Goal: Task Accomplishment & Management: Use online tool/utility

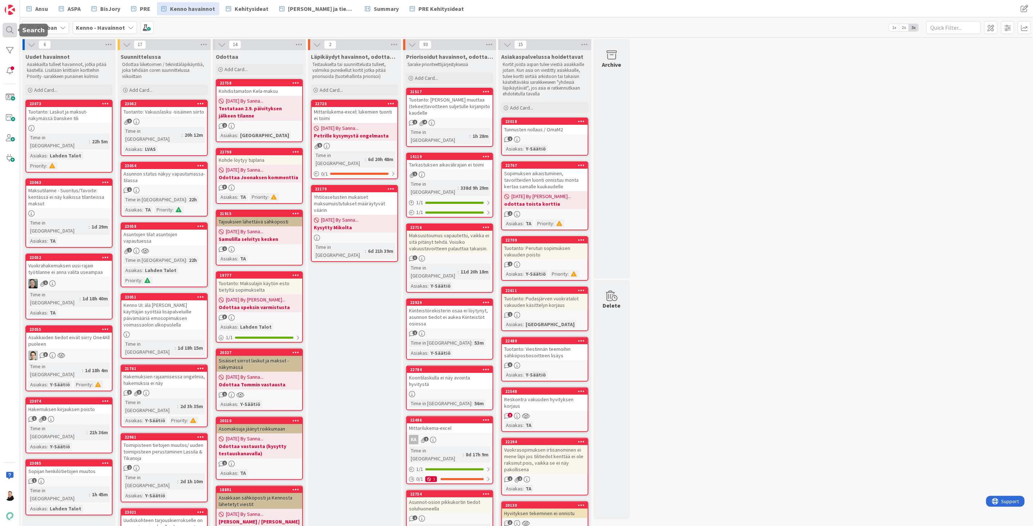
click at [9, 28] on div at bounding box center [10, 30] width 15 height 15
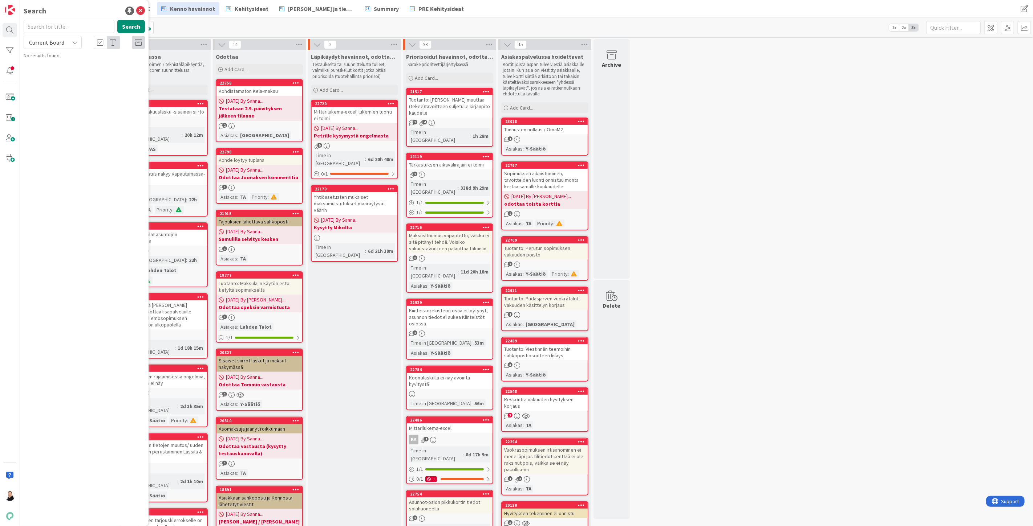
click at [58, 24] on input "text" at bounding box center [69, 26] width 91 height 13
type input "23055"
click at [68, 39] on div "Current Board" at bounding box center [53, 42] width 58 height 13
click at [53, 66] on link "All Boards" at bounding box center [65, 72] width 83 height 13
click at [73, 61] on span "Asukkaiden tiedot eivät siirry One4All puoleen" at bounding box center [83, 68] width 99 height 14
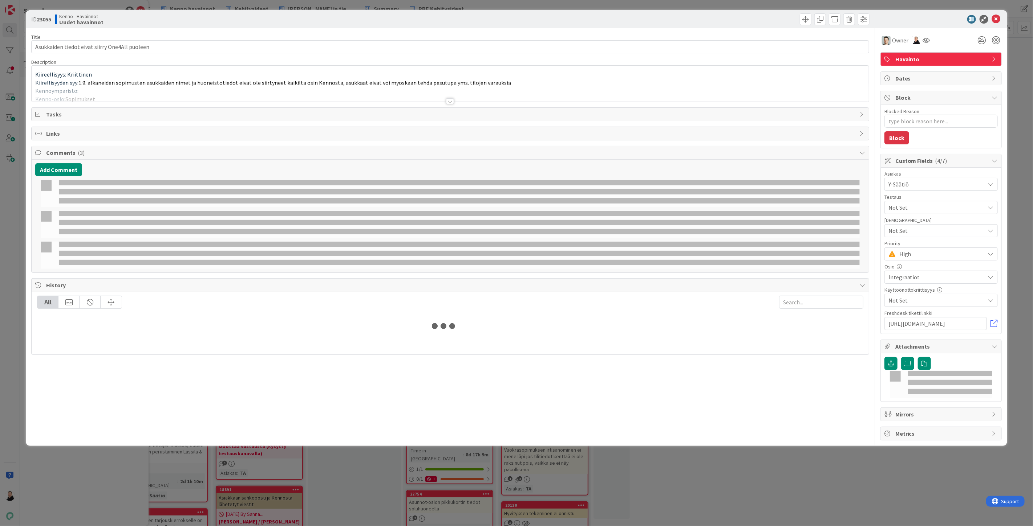
type textarea "x"
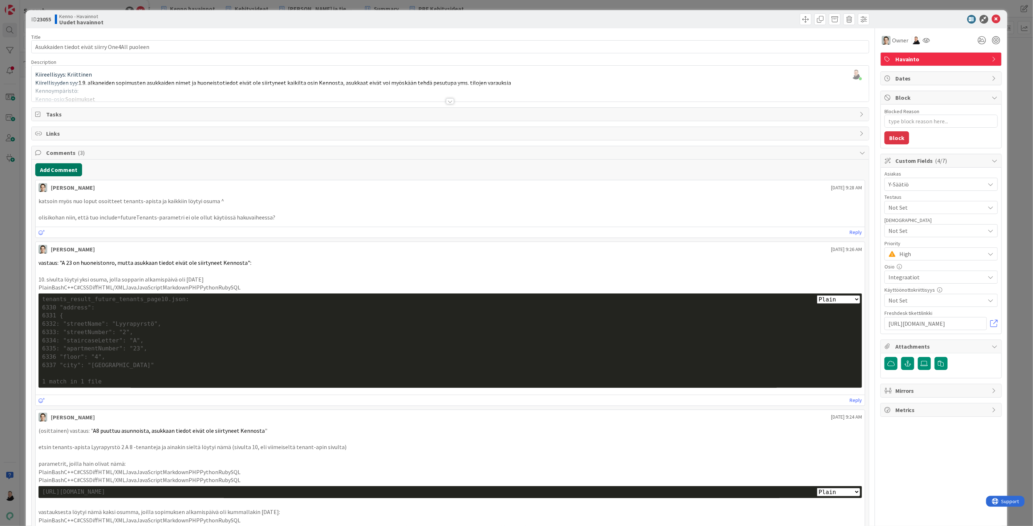
click at [45, 170] on button "Add Comment" at bounding box center [58, 169] width 47 height 13
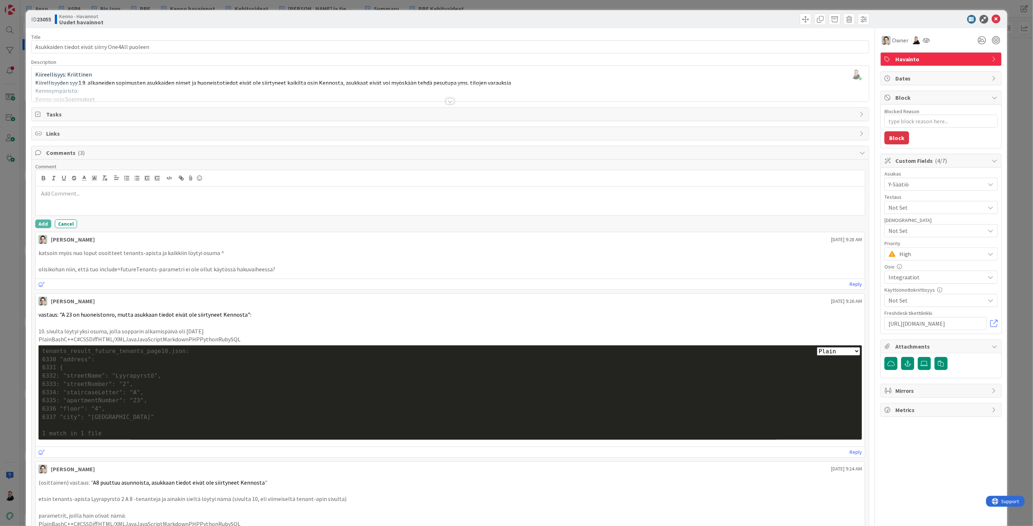
click at [82, 204] on div at bounding box center [450, 201] width 829 height 29
click at [128, 201] on p "Arkistoidaan kortti ja palataan asiaan jos jotain ongelmaa vielä ilmenee." at bounding box center [449, 202] width 823 height 8
click at [44, 224] on button "Add" at bounding box center [43, 224] width 16 height 9
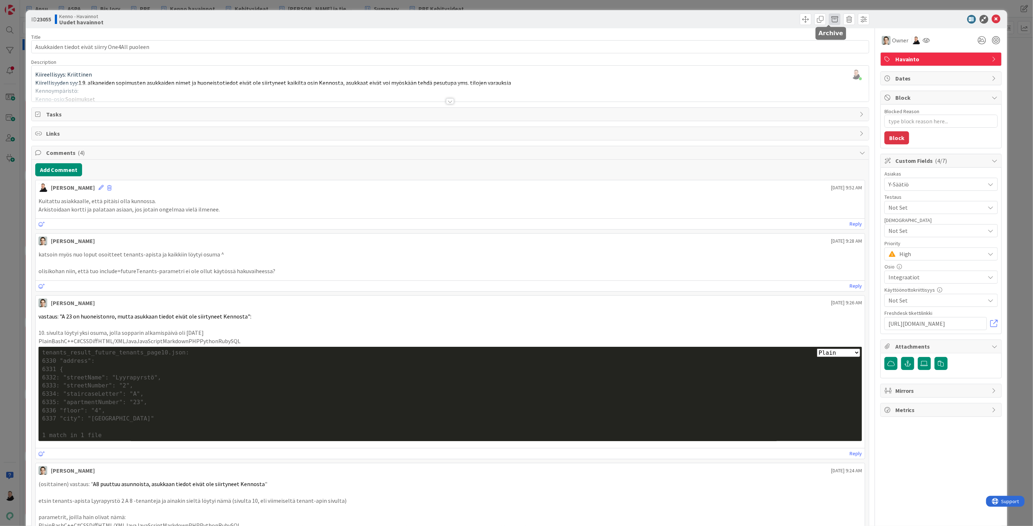
click at [831, 13] on span at bounding box center [834, 19] width 12 height 12
click at [848, 52] on button "Archive" at bounding box center [846, 53] width 29 height 13
type textarea "x"
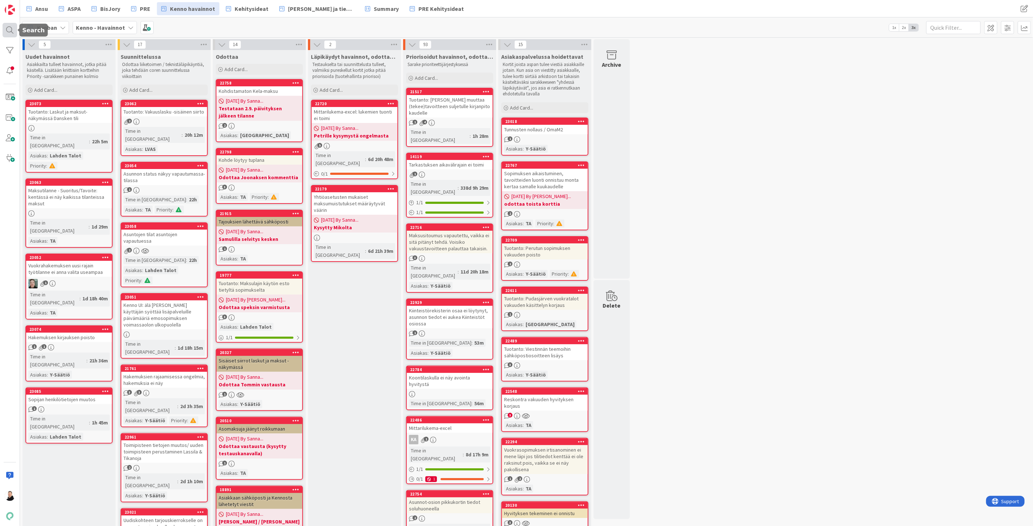
click at [13, 27] on div at bounding box center [10, 30] width 15 height 15
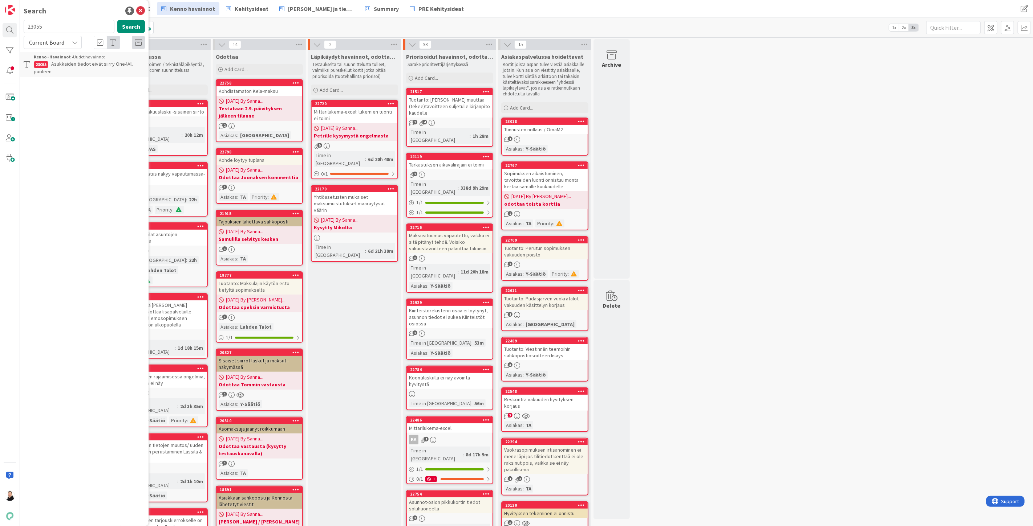
drag, startPoint x: 74, startPoint y: 27, endPoint x: 24, endPoint y: 27, distance: 50.5
click at [30, 27] on input "23055" at bounding box center [69, 26] width 91 height 13
click at [5, 27] on div at bounding box center [10, 30] width 15 height 15
click at [78, 26] on input "23055" at bounding box center [69, 26] width 91 height 13
click at [77, 26] on input "23055" at bounding box center [69, 26] width 91 height 13
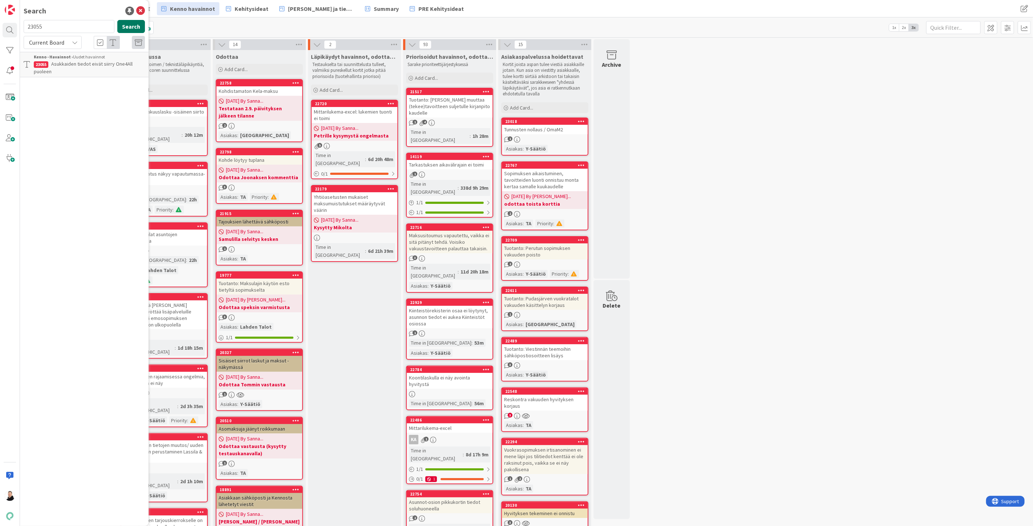
click at [129, 29] on button "Search" at bounding box center [131, 26] width 28 height 13
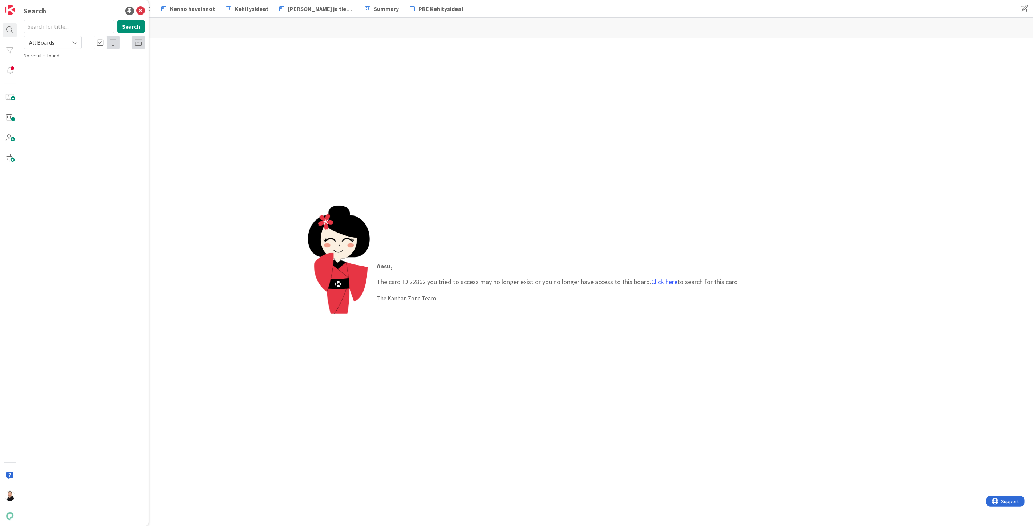
click at [660, 288] on div "Ansu , The card ID 22862 you tried to access may no longer exist or you no long…" at bounding box center [557, 282] width 375 height 56
click at [659, 285] on link "Click here" at bounding box center [664, 282] width 26 height 8
click at [66, 63] on span "Lisäpalvelun päättäminen ei onnistu" at bounding box center [89, 64] width 77 height 7
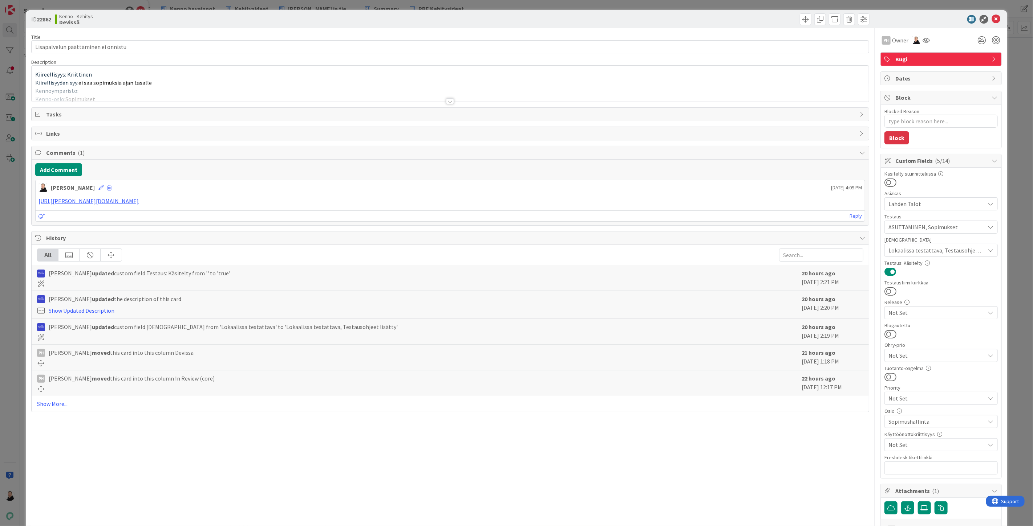
type textarea "x"
click at [938, 270] on div at bounding box center [940, 271] width 113 height 9
click at [451, 102] on div at bounding box center [450, 101] width 8 height 6
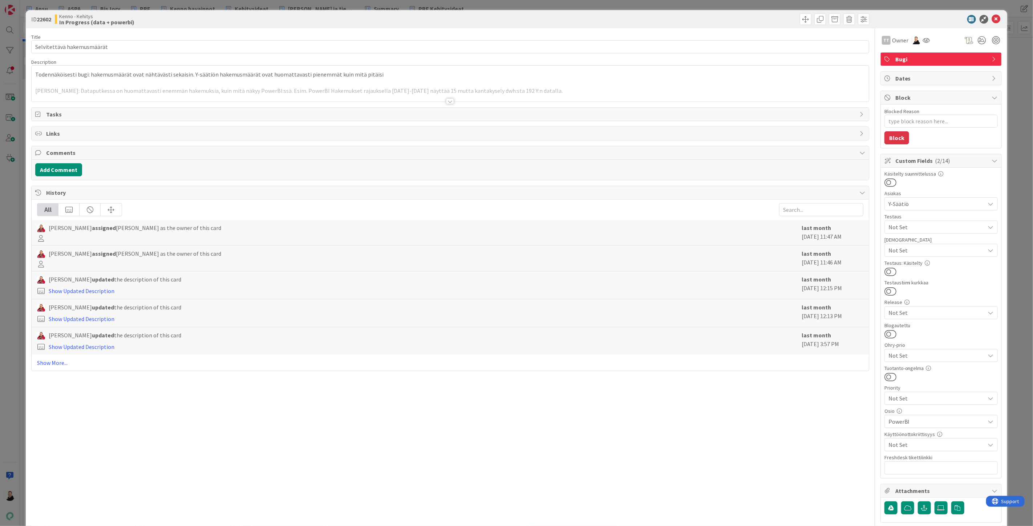
click at [448, 99] on div at bounding box center [450, 101] width 8 height 6
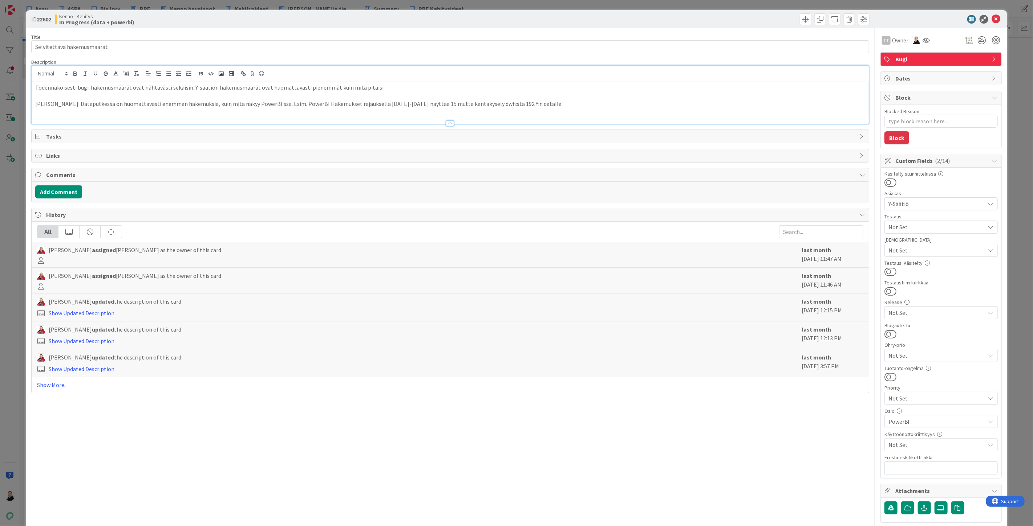
type textarea "x"
click at [915, 465] on input "text" at bounding box center [940, 468] width 113 height 13
paste input "https://pandia-help.freshdesk.com/a/tickets/131169"
type input "https://pandia-help.freshdesk.com/a/tickets/131169"
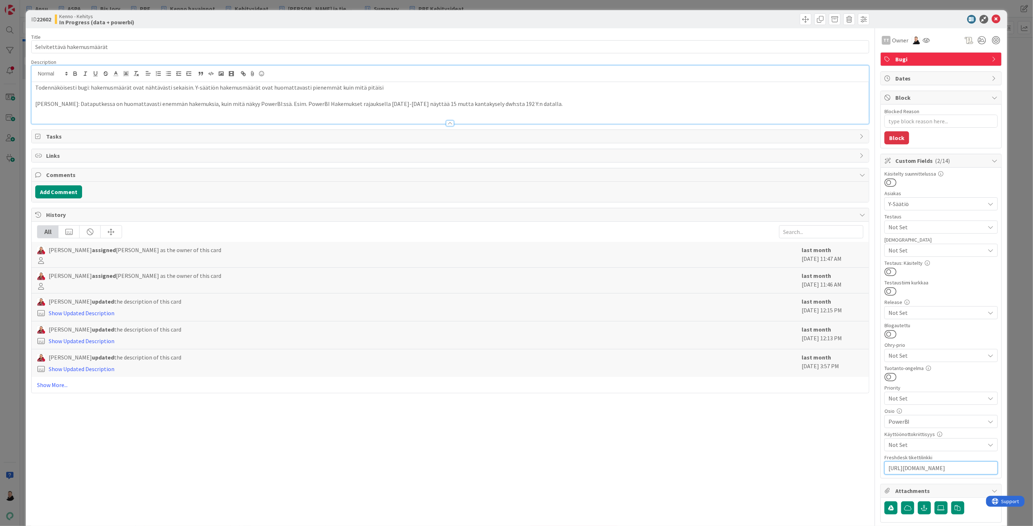
scroll to position [0, 21]
type textarea "x"
type input "https://pandia-help.freshdesk.com/a/tickets/131169"
click at [701, 445] on div "Title 26 / 128 Selvitettävä hakemusmäärät Description Todennäköisesti bugi: hak…" at bounding box center [450, 294] width 838 height 533
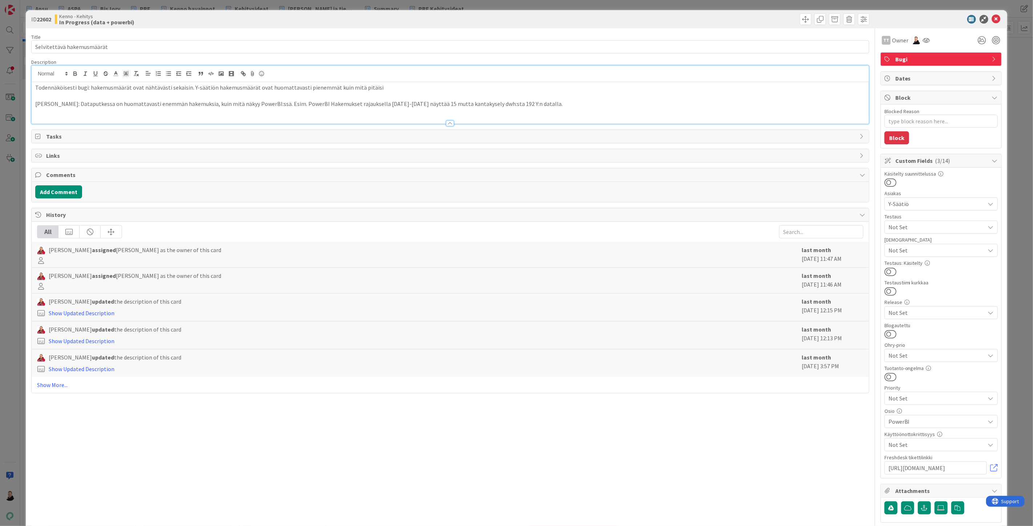
type textarea "x"
click at [994, 16] on icon at bounding box center [995, 19] width 9 height 9
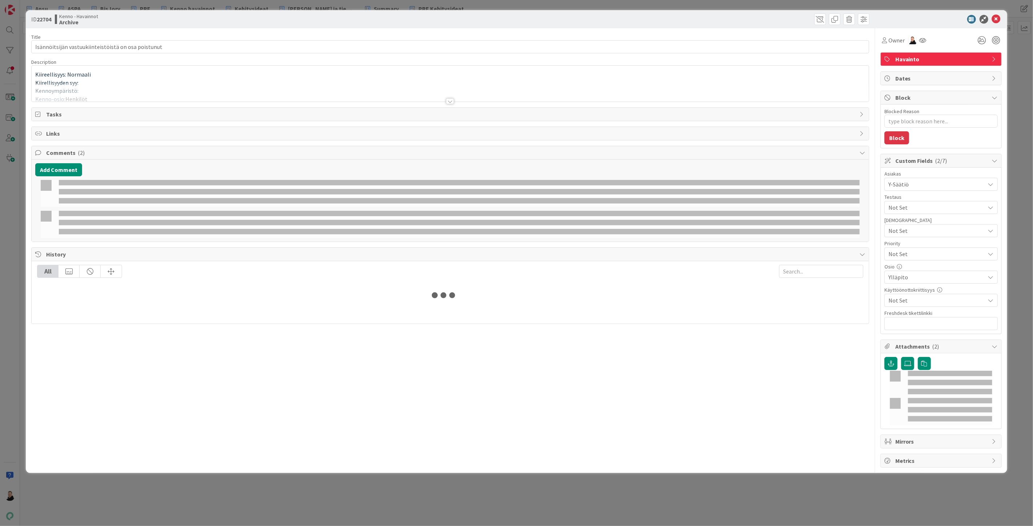
type textarea "x"
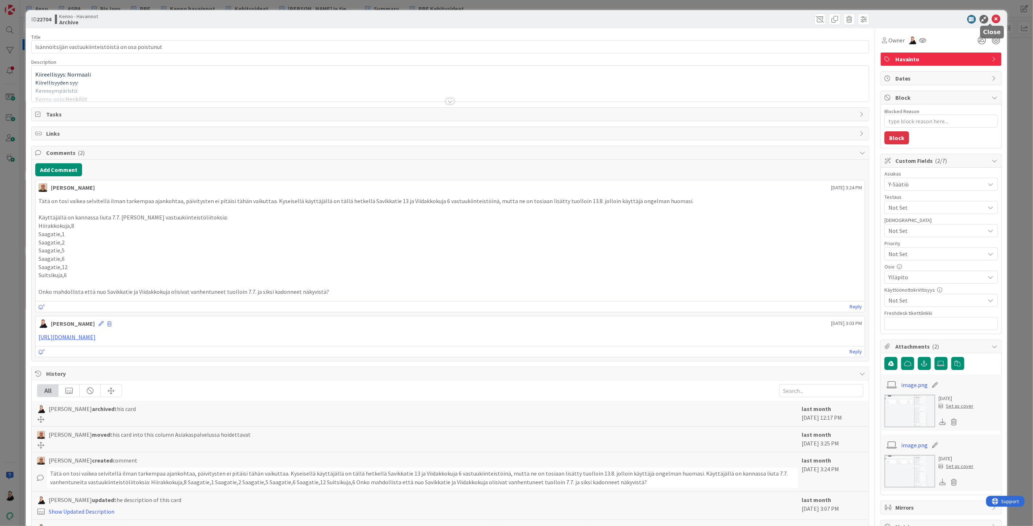
click at [994, 19] on icon at bounding box center [995, 19] width 9 height 9
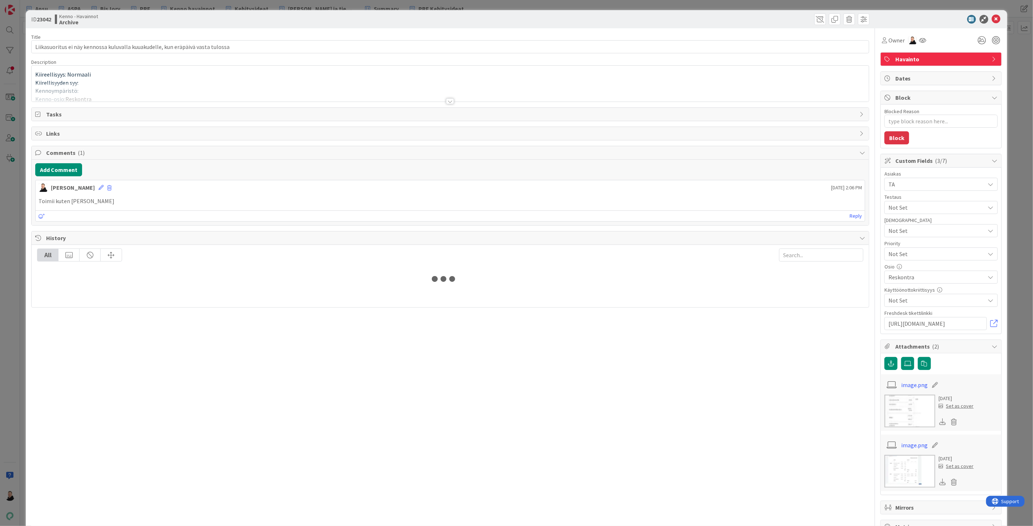
type textarea "x"
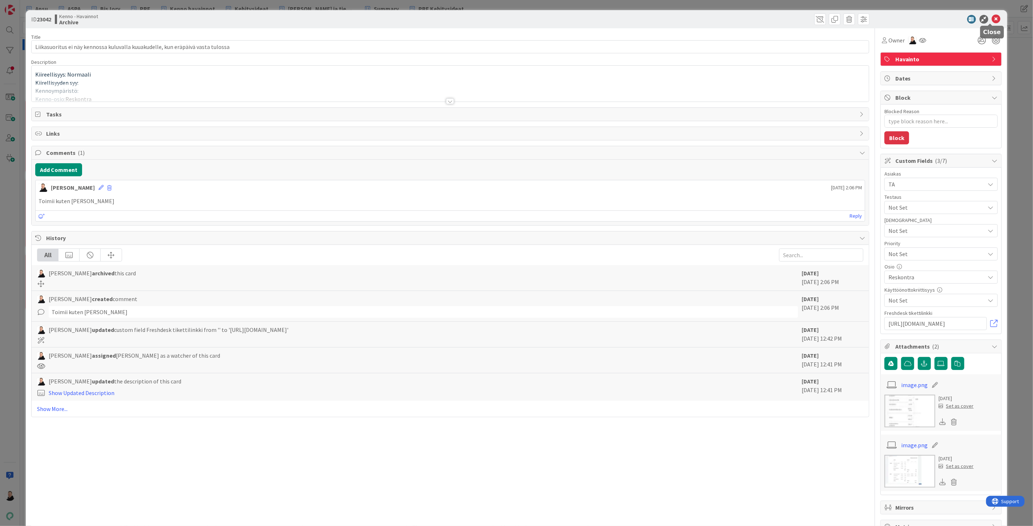
click at [995, 18] on div at bounding box center [937, 19] width 129 height 9
click at [991, 17] on icon at bounding box center [995, 19] width 9 height 9
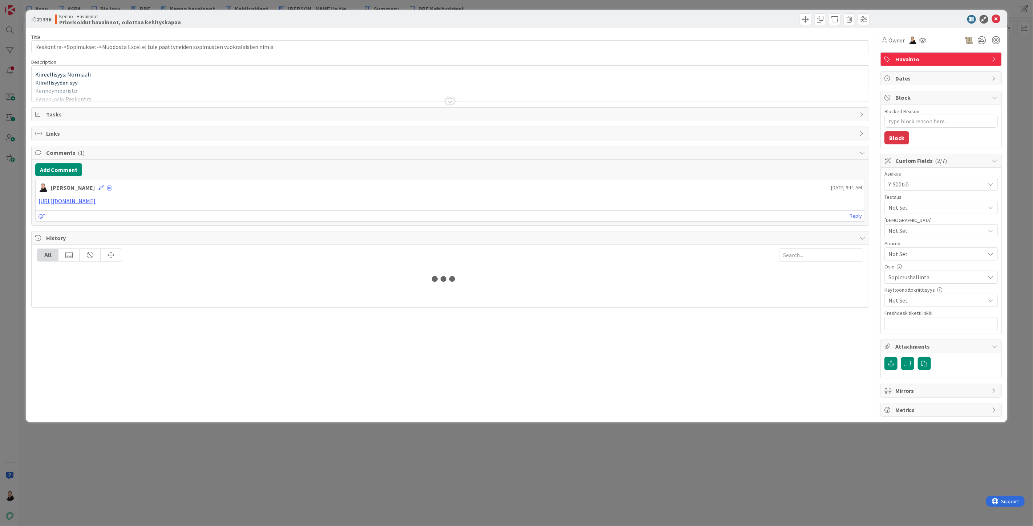
type textarea "x"
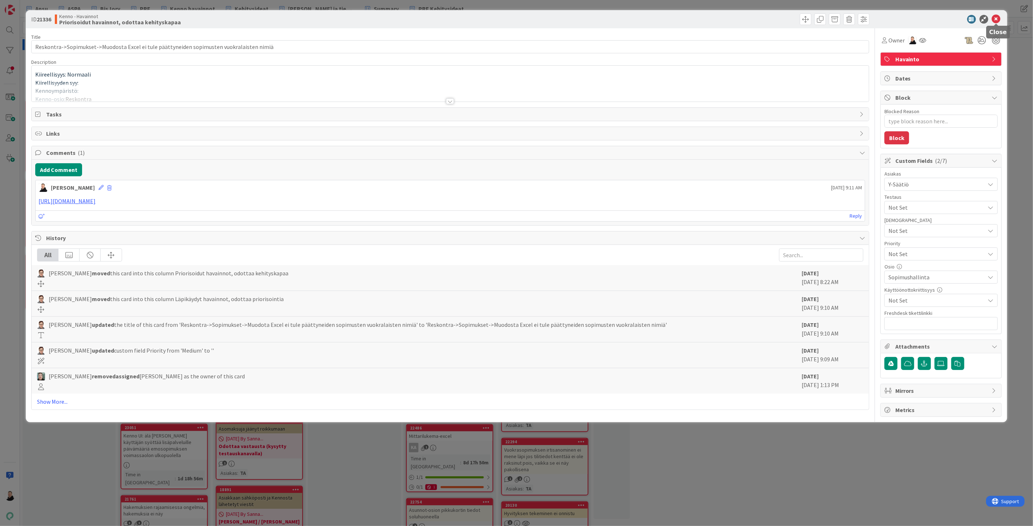
click at [995, 18] on icon at bounding box center [995, 19] width 9 height 9
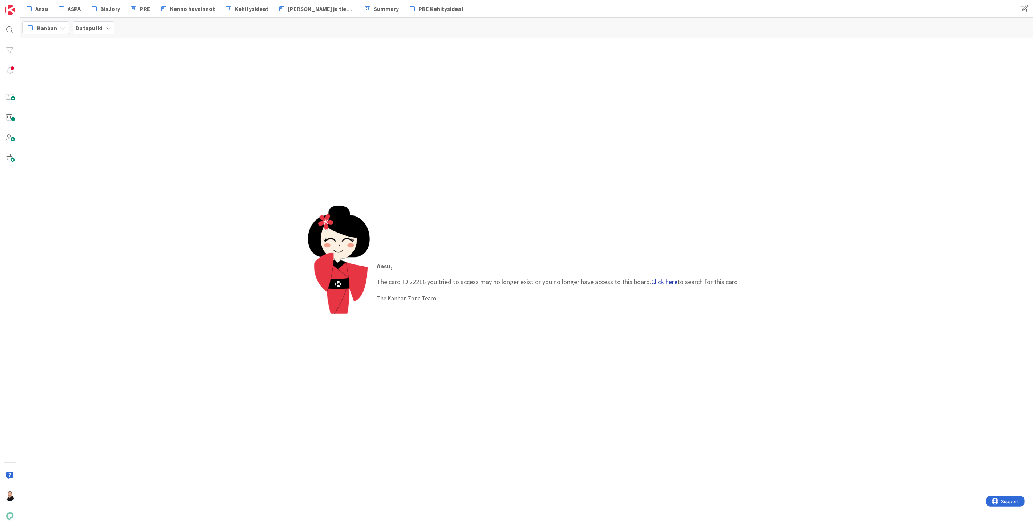
click at [661, 280] on link "Click here" at bounding box center [664, 282] width 26 height 8
click at [87, 58] on div "Kenno - Kehitys › Selvitettävät (data + powerbi)" at bounding box center [89, 57] width 111 height 7
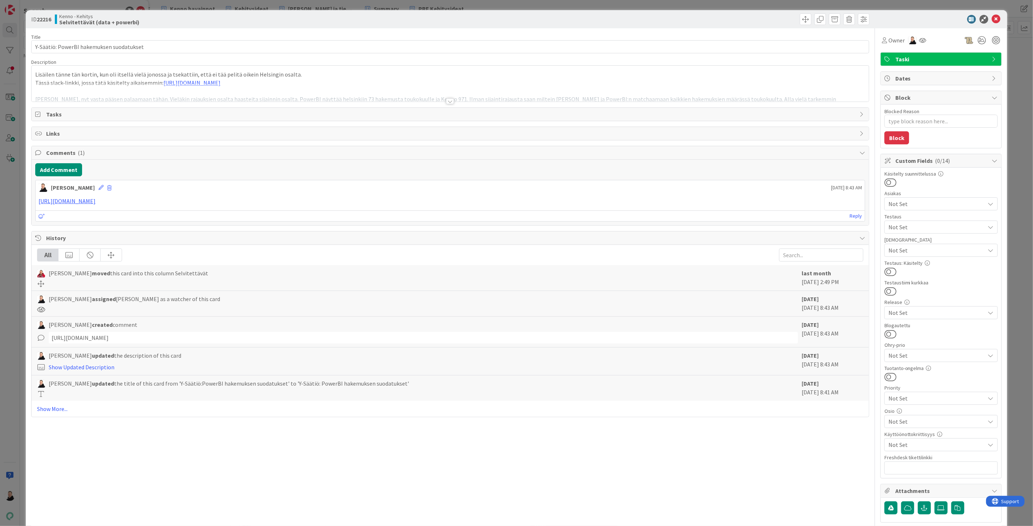
type textarea "x"
drag, startPoint x: 183, startPoint y: 205, endPoint x: 38, endPoint y: 196, distance: 145.5
click at [38, 196] on div "https://pandia-help.freshdesk.com/a/tickets/129854" at bounding box center [450, 201] width 829 height 14
copy link "https://pandia-help.freshdesk.com/a/tickets/129854"
click at [902, 471] on input "text" at bounding box center [940, 468] width 113 height 13
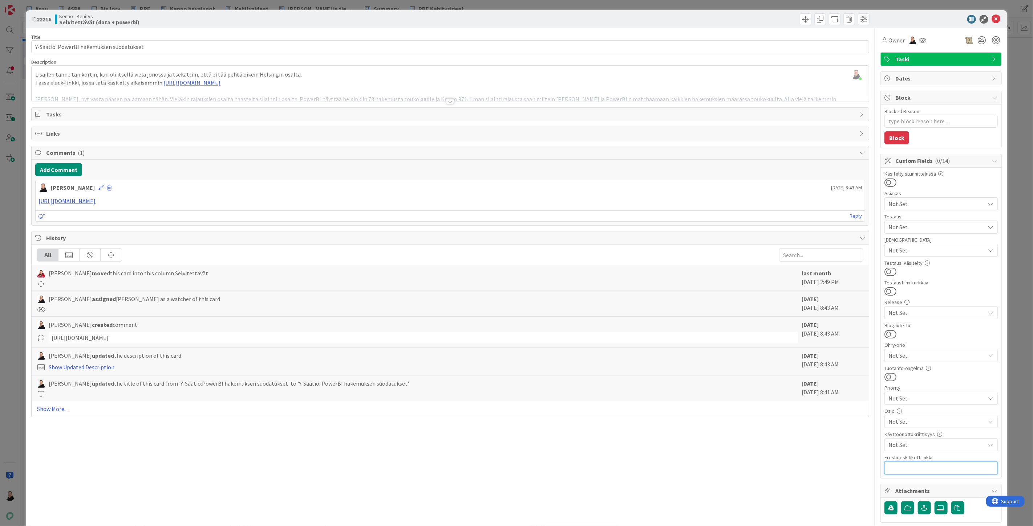
paste input "https://pandia-help.freshdesk.com/a/tickets/129854"
type input "https://pandia-help.freshdesk.com/a/tickets/129854"
type textarea "x"
type input "https://pandia-help.freshdesk.com/a/tickets/129854"
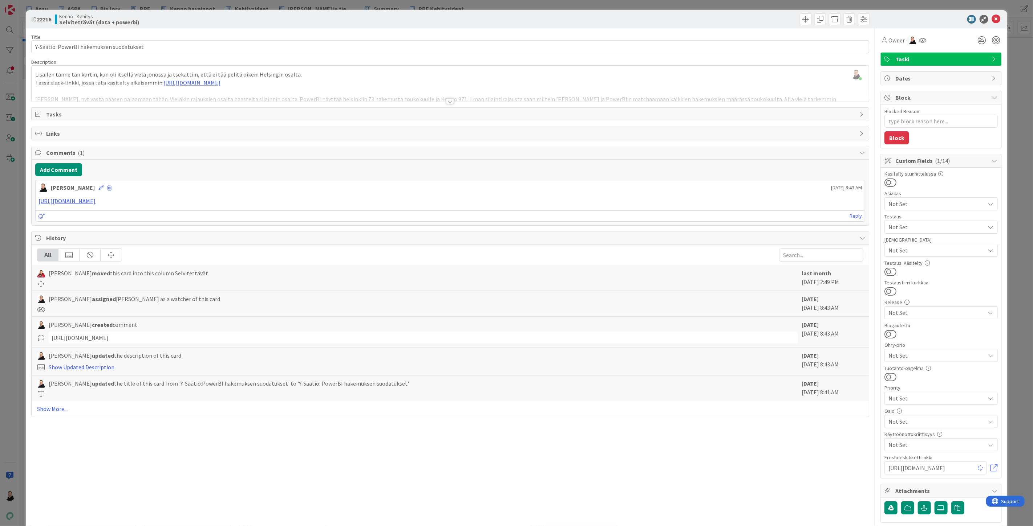
type textarea "x"
click at [637, 485] on div "Title 40 / 128 Y-Säätiö: PowerBI hakemuksen suodatukset Description Ansu Nevala…" at bounding box center [450, 294] width 838 height 533
click at [449, 102] on div at bounding box center [450, 101] width 8 height 6
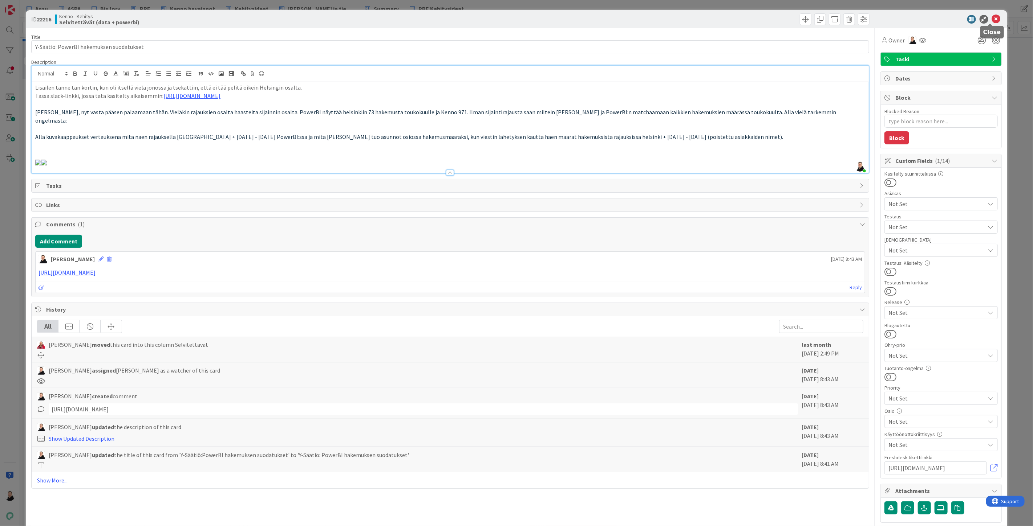
click at [991, 18] on icon at bounding box center [995, 19] width 9 height 9
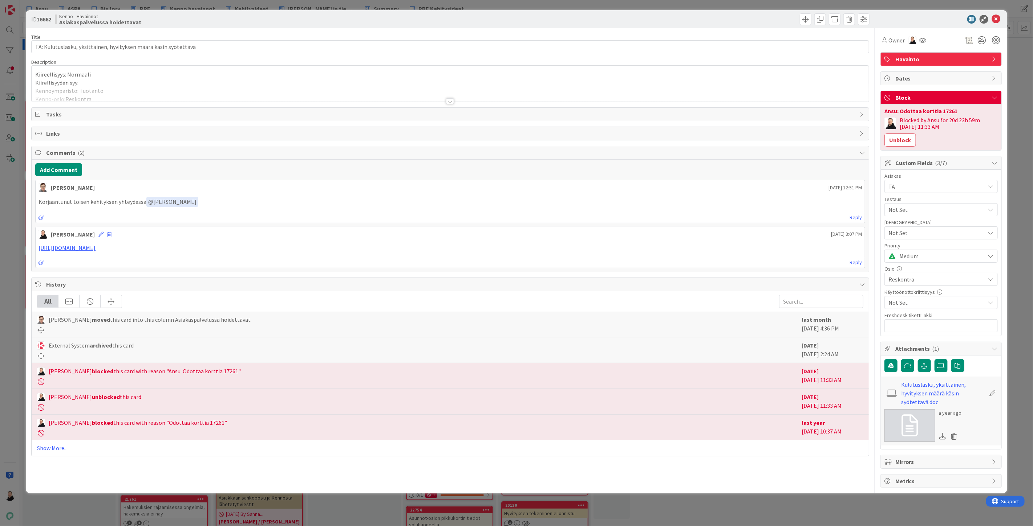
click at [451, 102] on div at bounding box center [450, 101] width 8 height 6
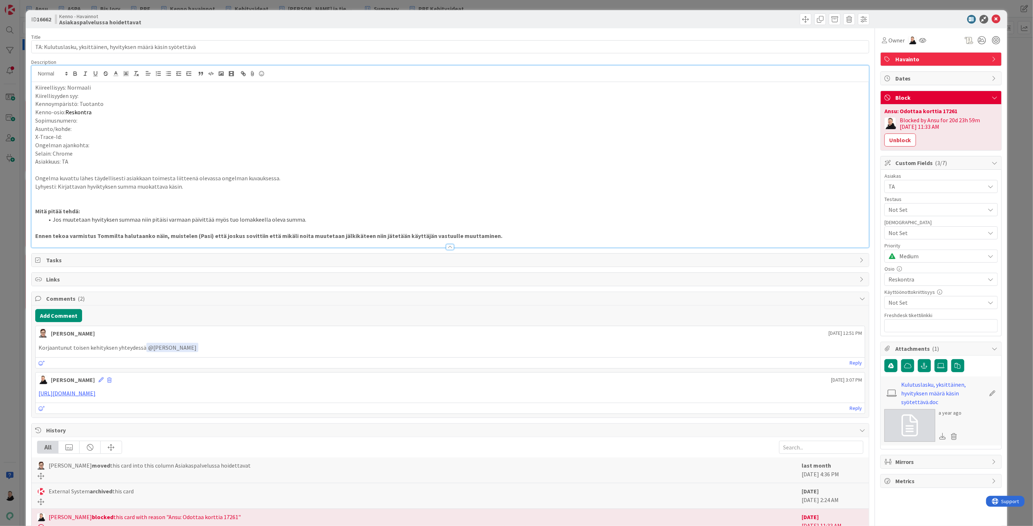
click at [942, 114] on div "Ansu: Odottaa korttia 17261" at bounding box center [940, 111] width 113 height 6
copy div "17261"
click at [992, 18] on icon at bounding box center [995, 19] width 9 height 9
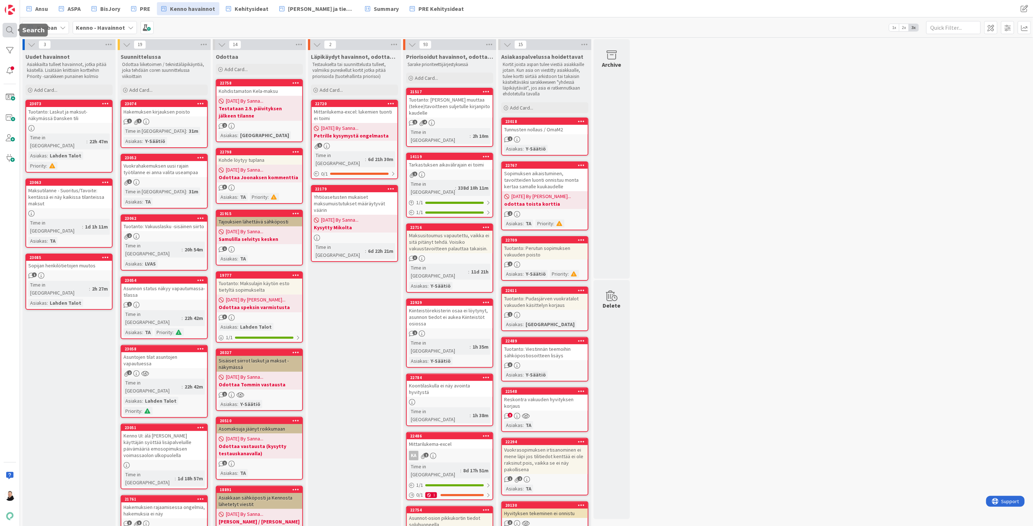
click at [9, 27] on div at bounding box center [10, 30] width 15 height 15
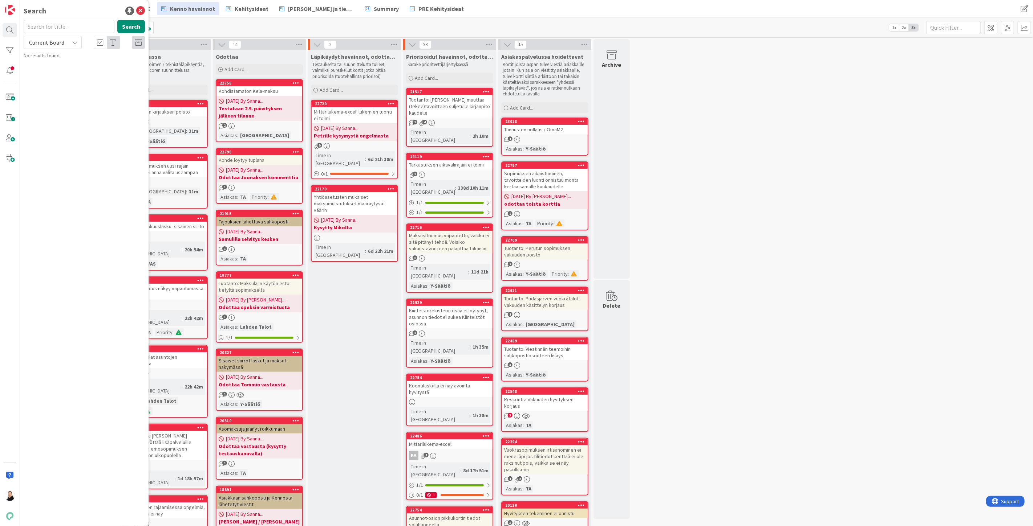
click at [54, 27] on input "text" at bounding box center [69, 26] width 91 height 13
type input "17261"
click at [76, 42] on icon at bounding box center [75, 43] width 6 height 6
click at [51, 68] on span "All Boards" at bounding box center [66, 72] width 76 height 11
click at [60, 65] on div "Kenno - Havainnot › Priorisoidut havainnot, odottaa kehityskapaa" at bounding box center [89, 60] width 111 height 13
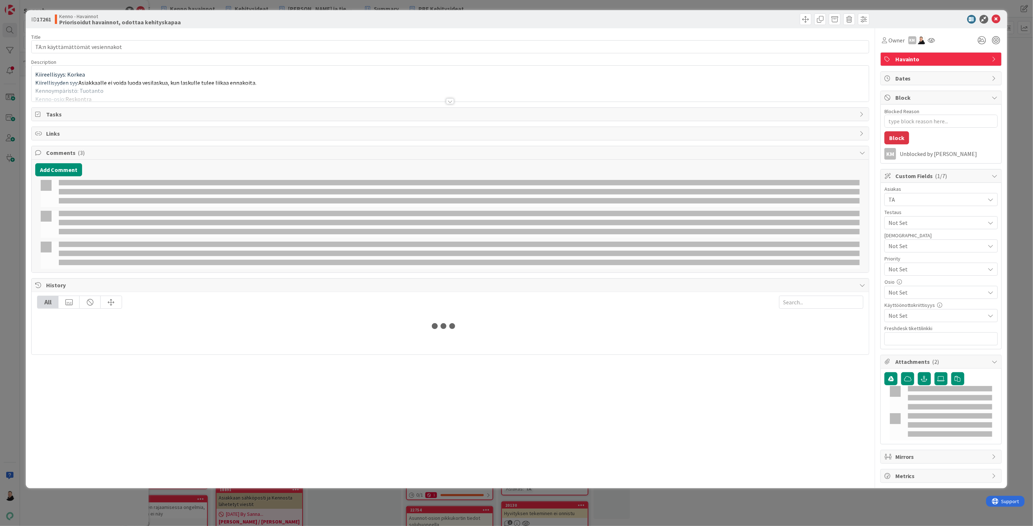
type textarea "x"
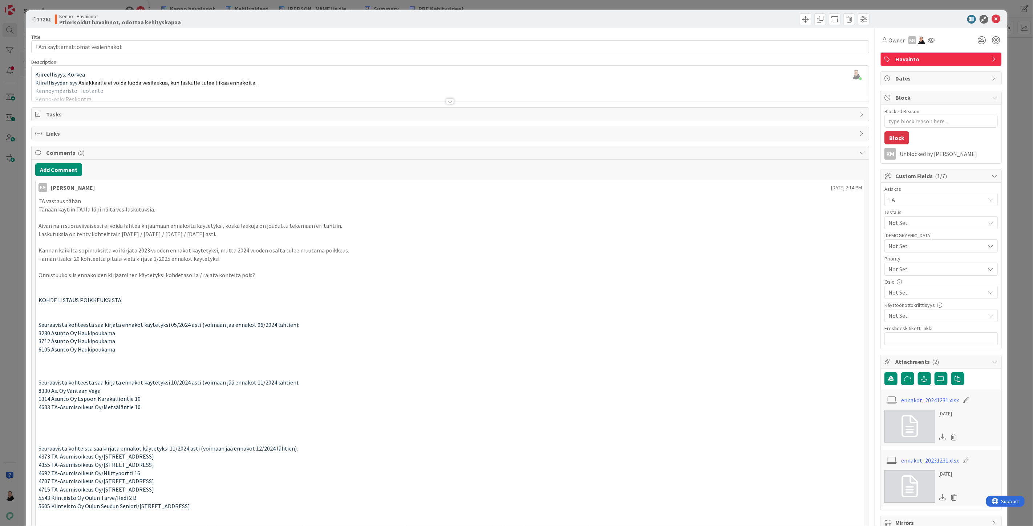
click at [991, 19] on icon at bounding box center [995, 19] width 9 height 9
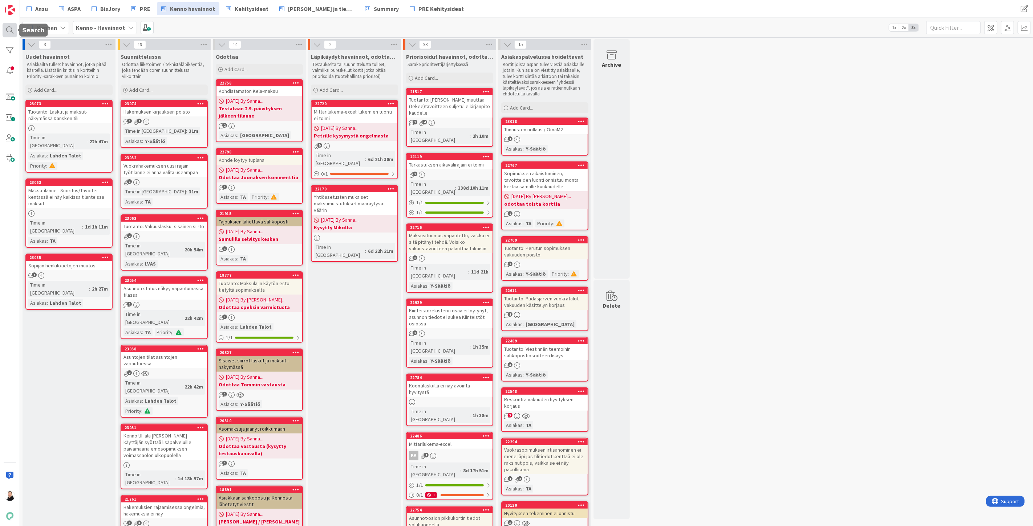
click at [5, 28] on div at bounding box center [10, 30] width 15 height 15
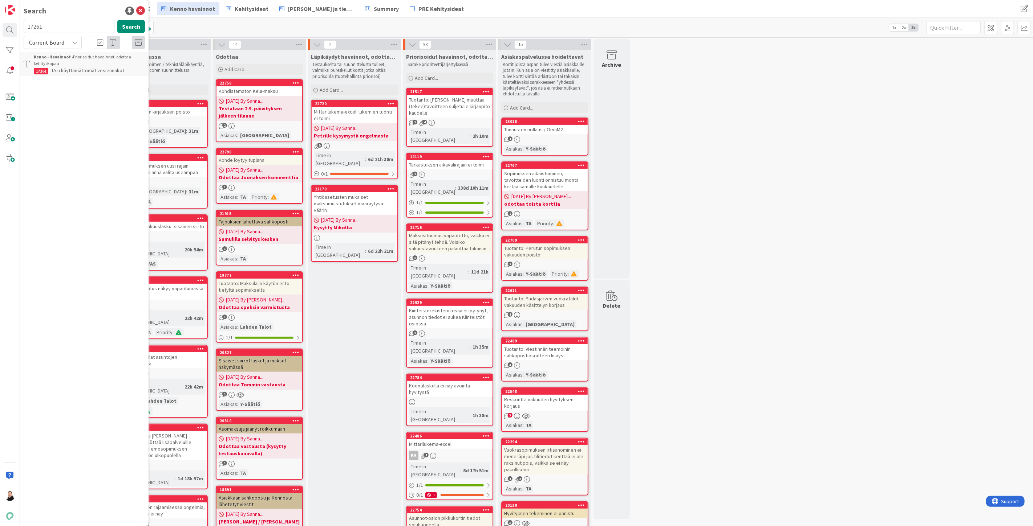
drag, startPoint x: 60, startPoint y: 26, endPoint x: 16, endPoint y: 22, distance: 43.7
click at [16, 22] on div "Search 17261 Search Current Board Kenno - Havainnot › Priorisoidut havainnot, o…" at bounding box center [10, 263] width 20 height 526
type input "20327"
click at [135, 26] on button "Search" at bounding box center [131, 26] width 28 height 13
click at [77, 44] on icon at bounding box center [75, 43] width 6 height 6
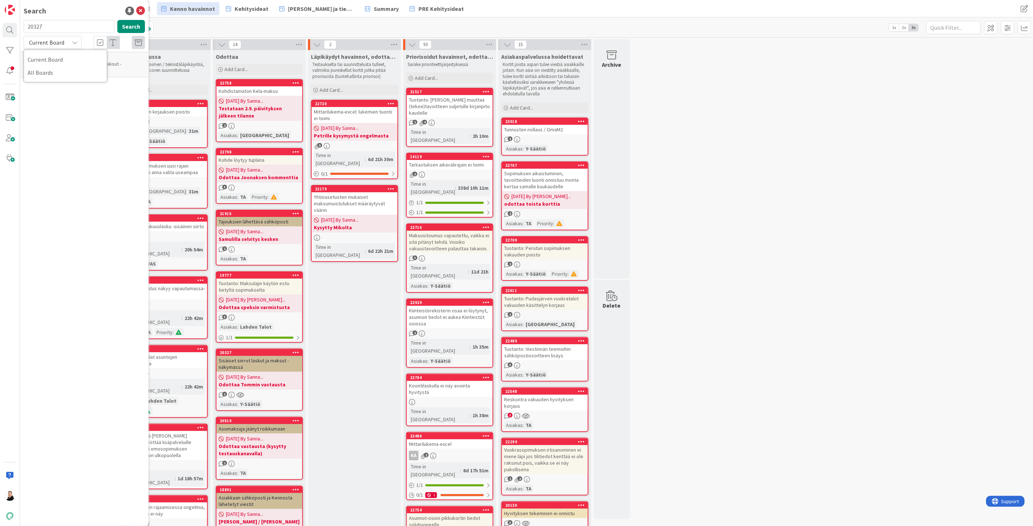
click at [80, 9] on div "Search" at bounding box center [84, 10] width 121 height 11
click at [75, 61] on span "Sisäiset siirrot laskut ja maksut -näkymässä" at bounding box center [77, 68] width 87 height 14
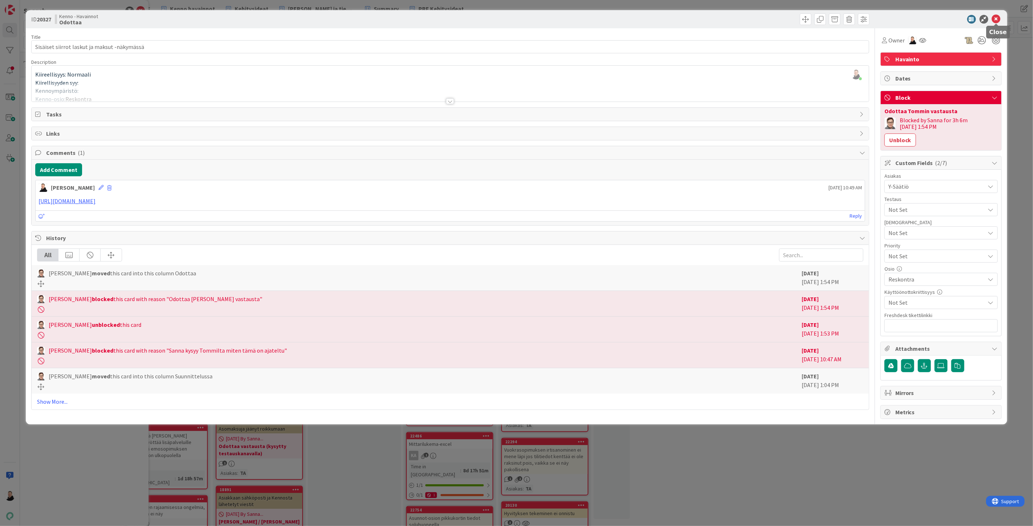
click at [999, 19] on icon at bounding box center [995, 19] width 9 height 9
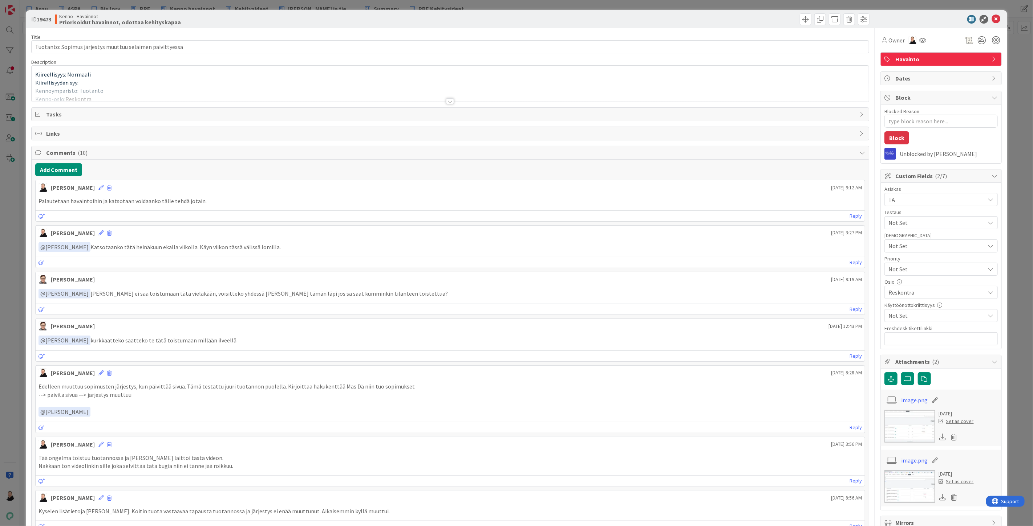
type textarea "x"
click at [442, 102] on div at bounding box center [450, 98] width 838 height 8
click at [446, 102] on div at bounding box center [450, 101] width 8 height 6
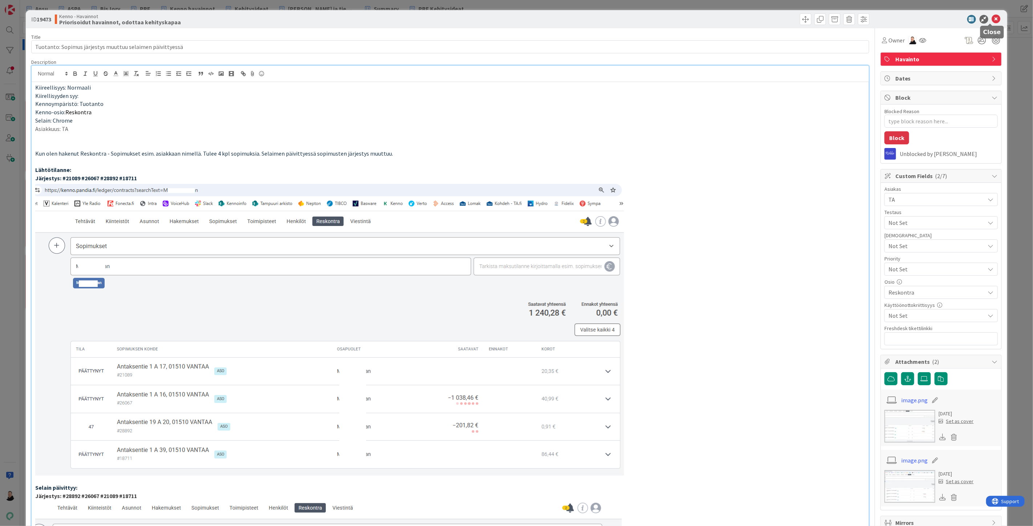
click at [991, 17] on icon at bounding box center [995, 19] width 9 height 9
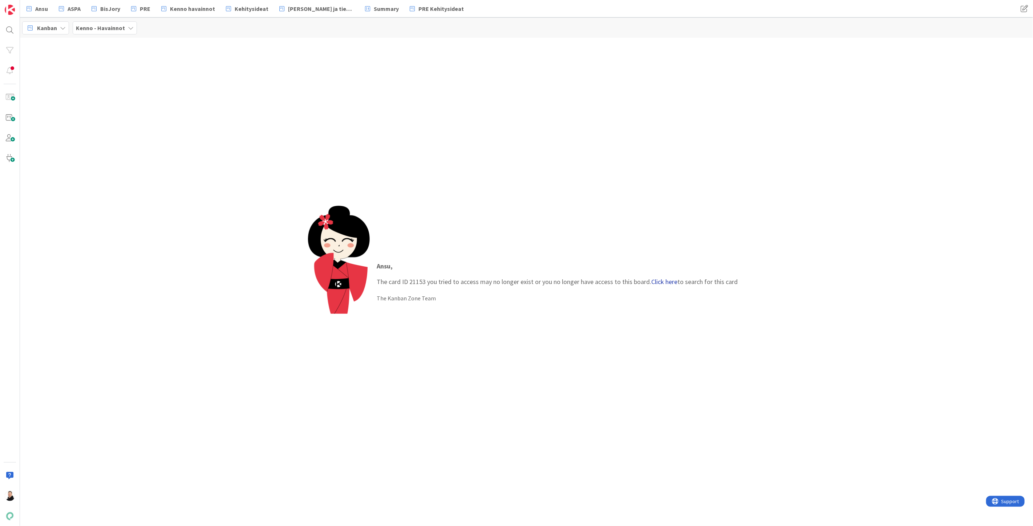
click at [659, 283] on link "Click here" at bounding box center [664, 282] width 26 height 8
click at [55, 75] on p "Tulevaisuudessa alkavalle sopimukselle ei saa lisättyä käytyä sähköpostia, puhe…" at bounding box center [89, 71] width 111 height 23
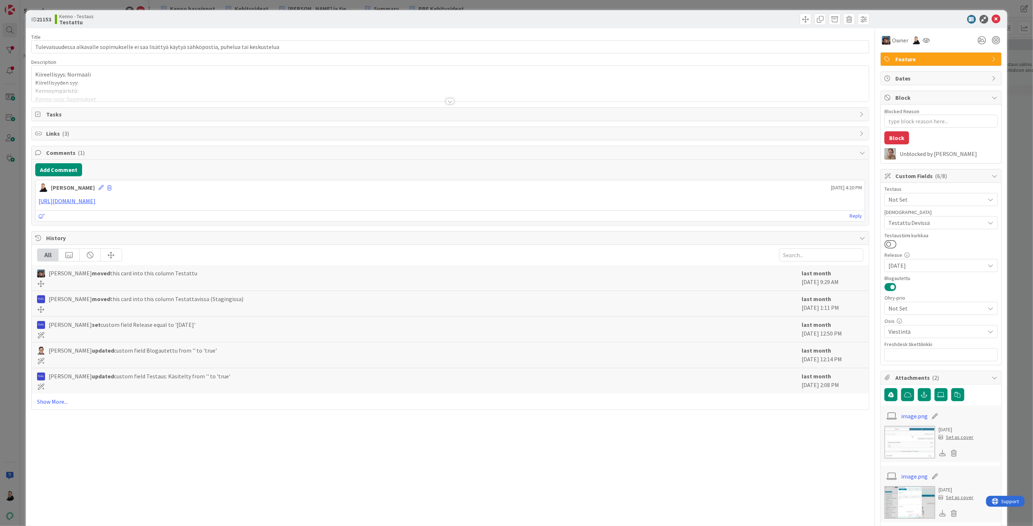
type textarea "x"
click at [449, 101] on div at bounding box center [450, 101] width 8 height 6
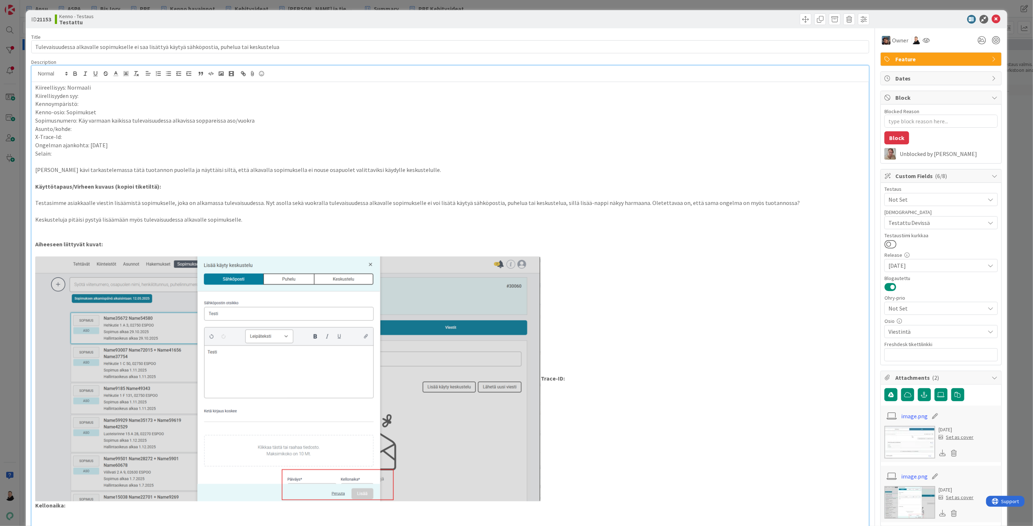
click at [45, 20] on b "21153" at bounding box center [44, 19] width 15 height 7
click at [46, 19] on b "21153" at bounding box center [44, 19] width 15 height 7
copy b "21153"
click at [50, 48] on input "Tulevaisuudessa alkavalle sopimukselle ei saa lisättyä käytyä sähköpostia, puhe…" at bounding box center [450, 46] width 838 height 13
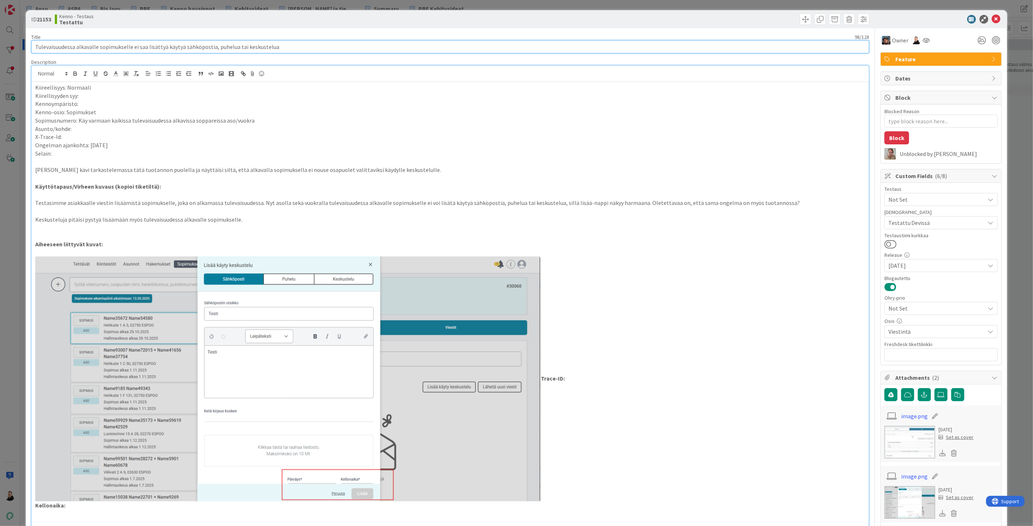
click at [50, 48] on input "Tulevaisuudessa alkavalle sopimukselle ei saa lisättyä käytyä sähköpostia, puhe…" at bounding box center [450, 46] width 838 height 13
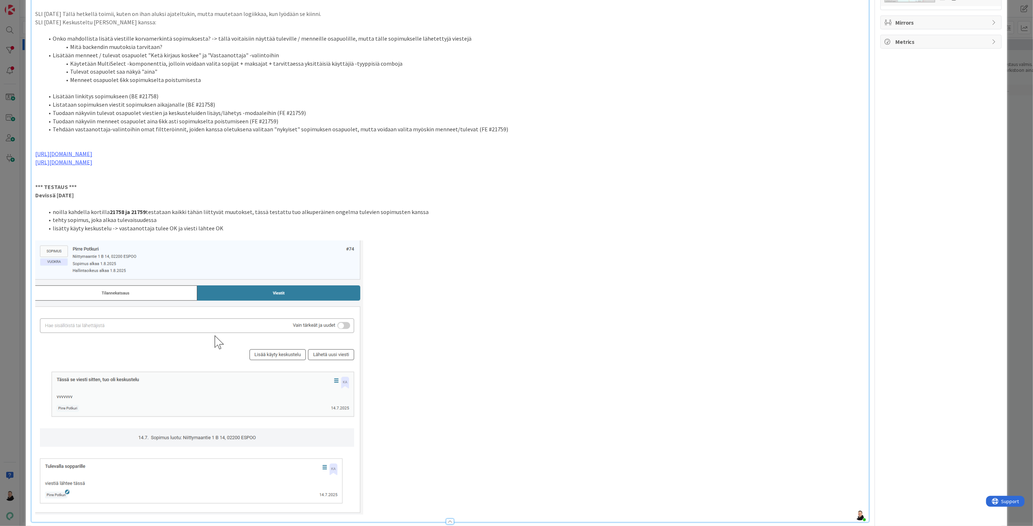
scroll to position [515, 0]
click at [140, 212] on strong "21758 ja 21759" at bounding box center [128, 213] width 36 height 7
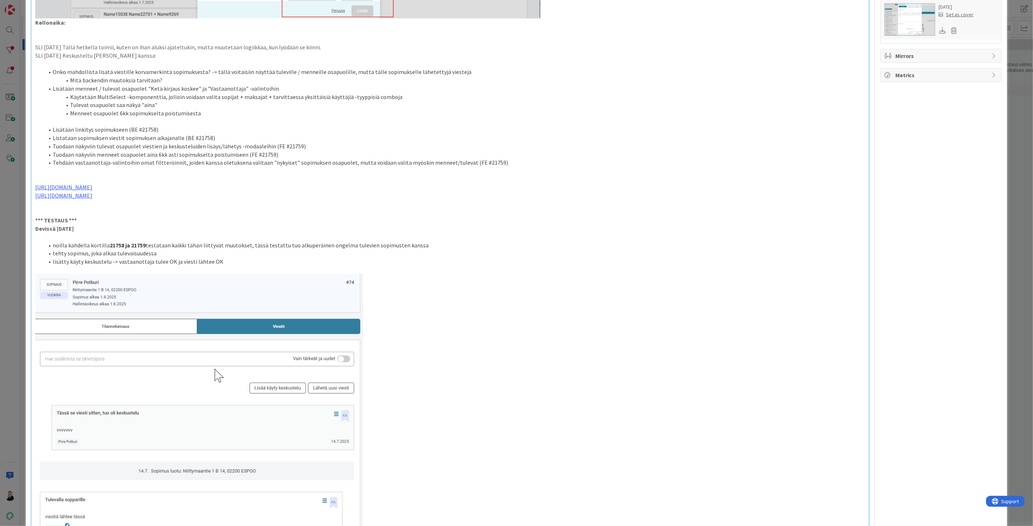
scroll to position [484, 0]
click at [119, 243] on strong "21758 ja 21759" at bounding box center [128, 244] width 36 height 7
click at [129, 251] on li "tehty sopimus, joka alkaa tulevaisuudessa" at bounding box center [454, 253] width 821 height 8
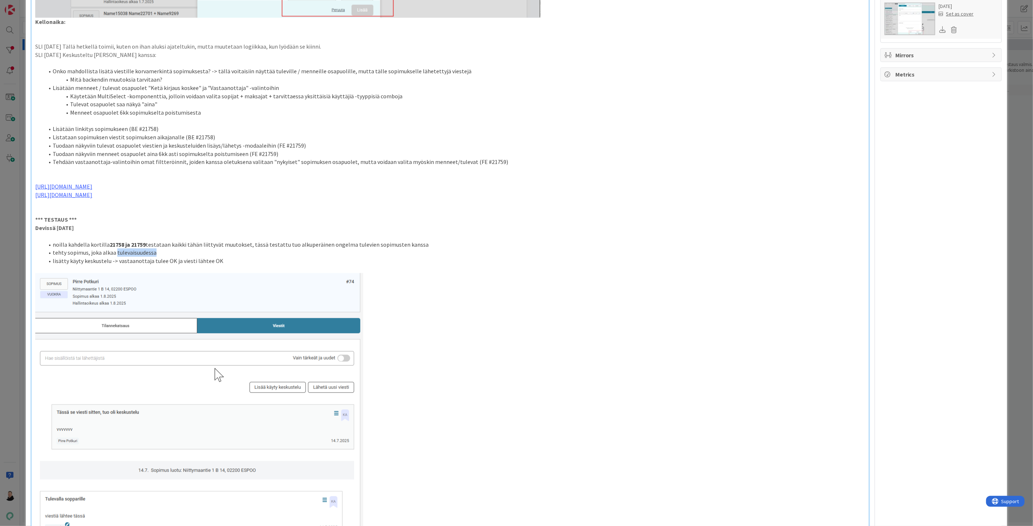
copy li "tulevaisuudessa"
drag, startPoint x: 118, startPoint y: 186, endPoint x: 91, endPoint y: 237, distance: 57.2
click at [91, 237] on p at bounding box center [450, 236] width 830 height 8
click at [115, 246] on strong "21758 ja 21759" at bounding box center [128, 244] width 36 height 7
click at [115, 245] on strong "21758 ja 21759" at bounding box center [128, 244] width 36 height 7
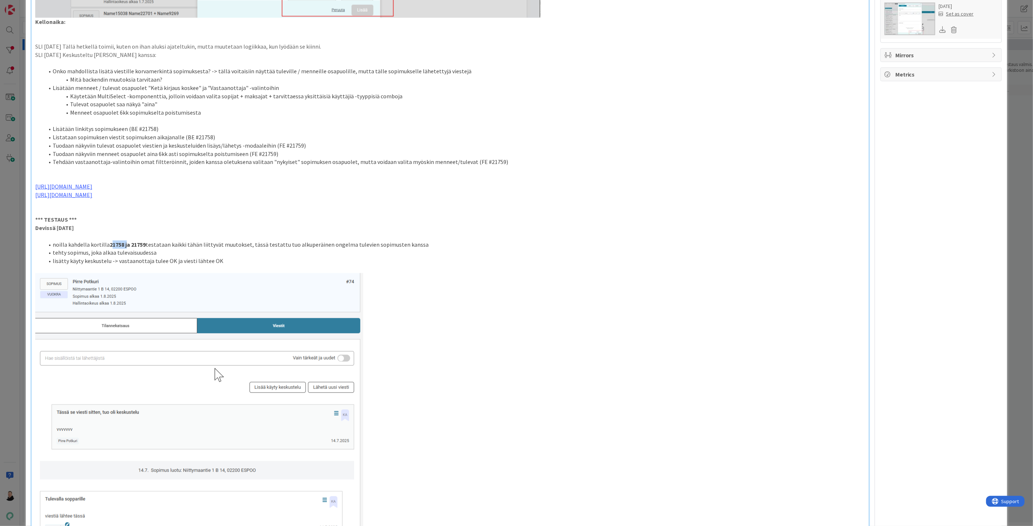
copy strong "21758"
click at [141, 245] on strong "21758 ja 21759" at bounding box center [128, 244] width 36 height 7
copy strong "21759"
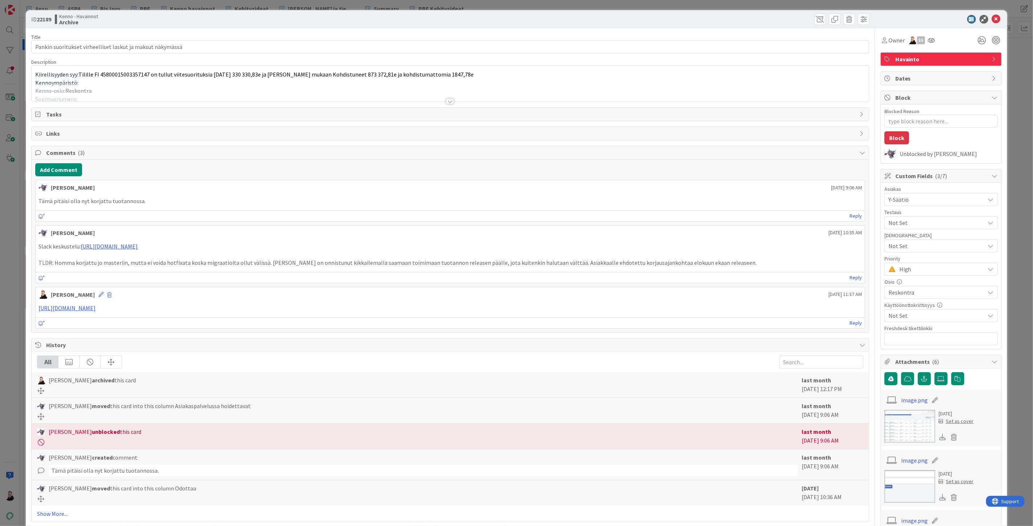
type textarea "x"
click at [991, 16] on icon at bounding box center [995, 19] width 9 height 9
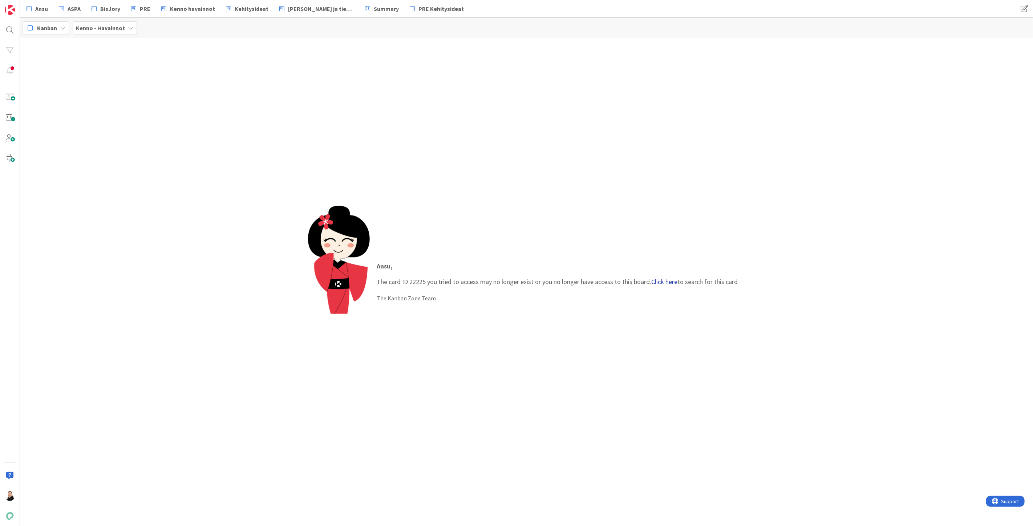
click at [662, 278] on link "Click here" at bounding box center [664, 282] width 26 height 8
click at [67, 66] on span "Perinnän suoritukset valuvat kirjanpitoon" at bounding box center [95, 64] width 89 height 7
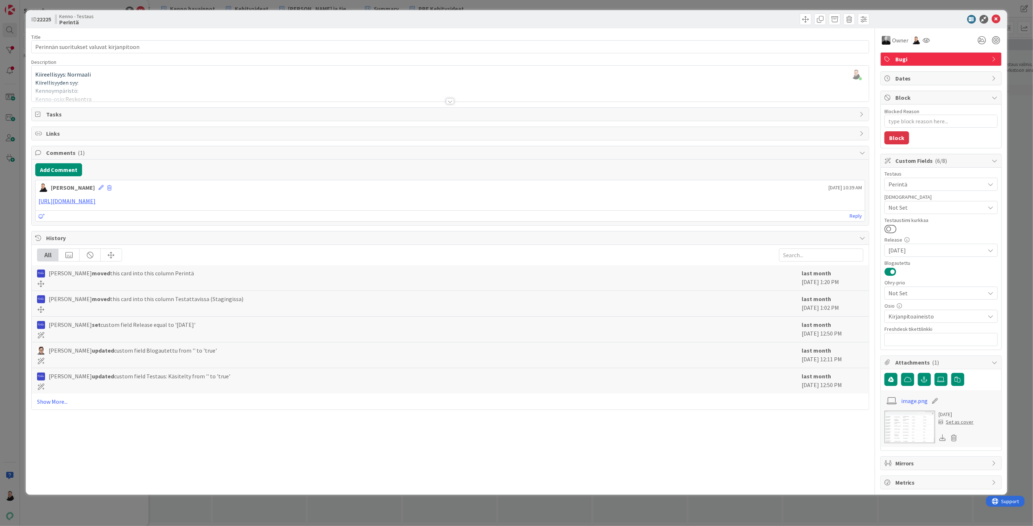
click at [448, 100] on div at bounding box center [450, 101] width 8 height 6
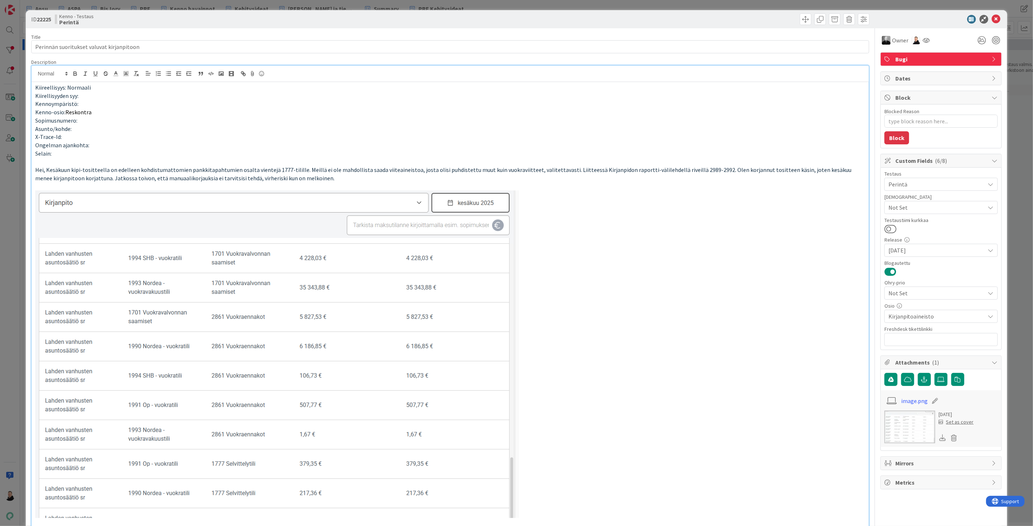
click at [44, 20] on b "22225" at bounding box center [44, 19] width 15 height 7
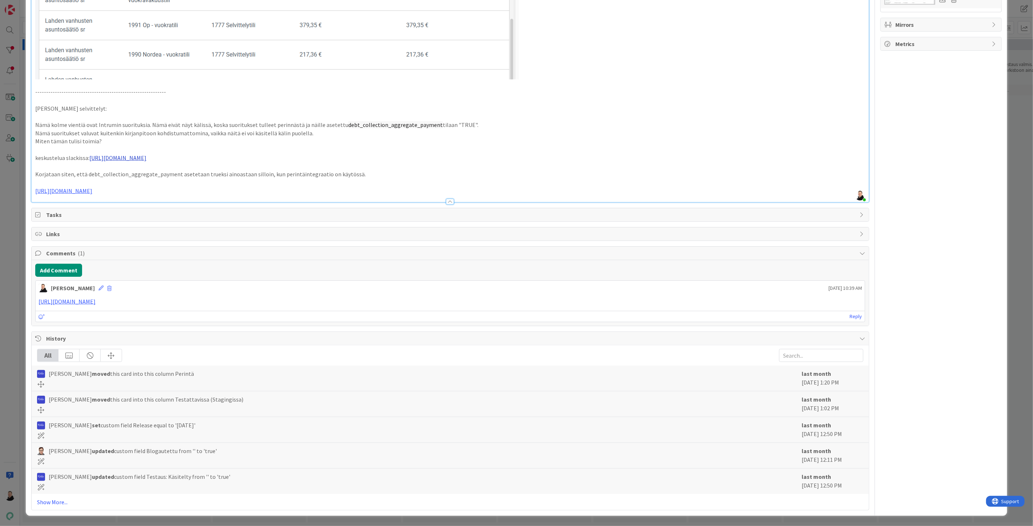
copy b "22225"
click at [89, 191] on link "[URL][DOMAIN_NAME]" at bounding box center [63, 190] width 57 height 7
click at [81, 204] on link "[URL][DOMAIN_NAME]" at bounding box center [72, 204] width 50 height 9
type textarea "x"
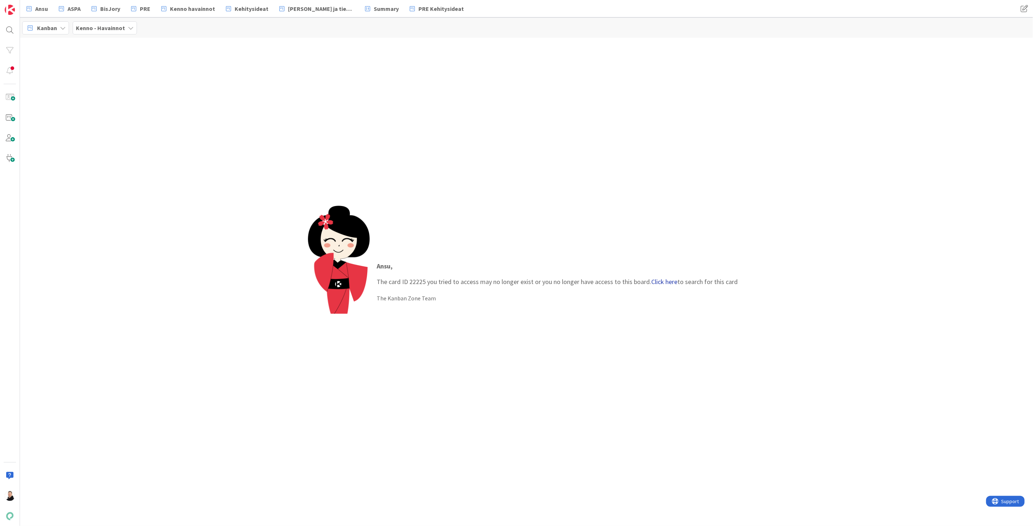
click at [664, 284] on link "Click here" at bounding box center [664, 282] width 26 height 8
click at [75, 62] on span "Perinnän suoritukset valuvat kirjanpitoon" at bounding box center [95, 64] width 89 height 7
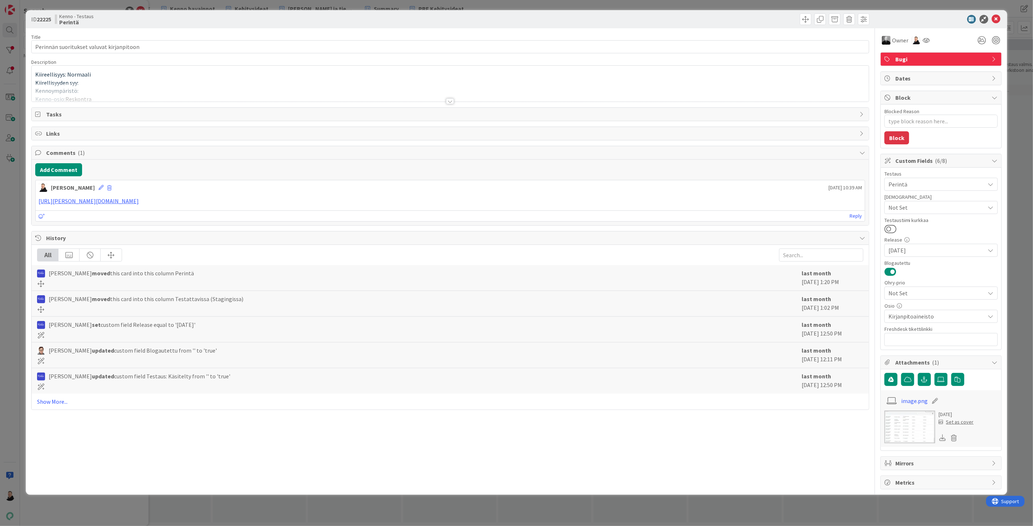
type textarea "x"
click at [446, 101] on div at bounding box center [450, 101] width 8 height 6
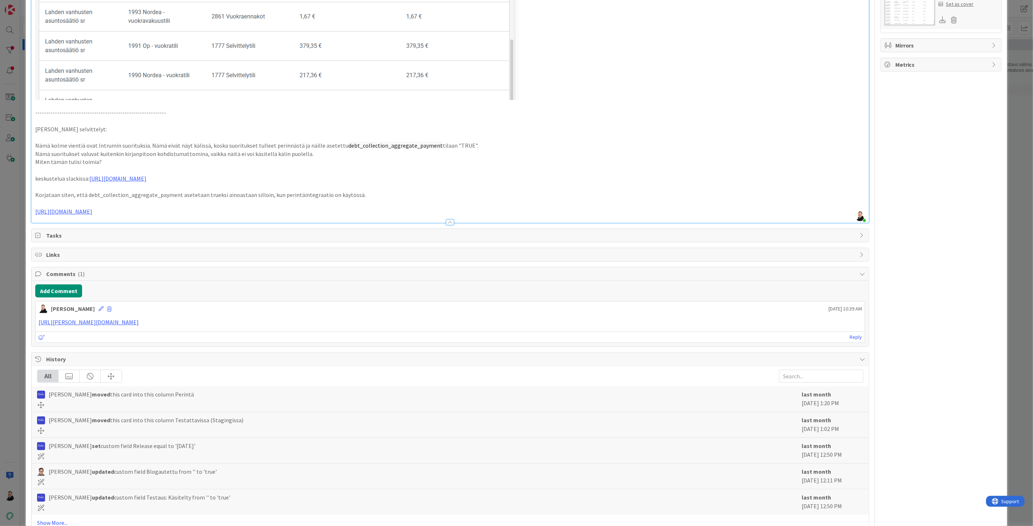
scroll to position [400, 0]
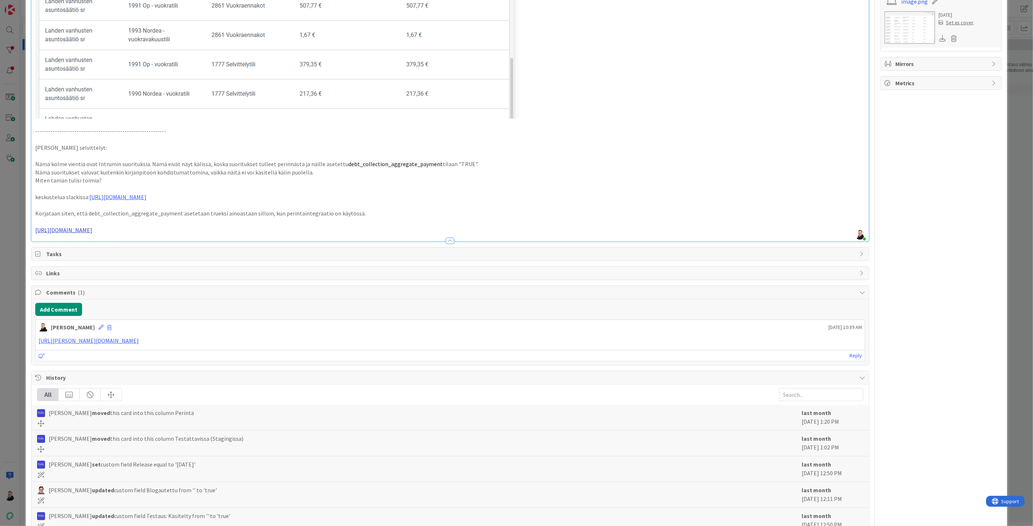
click at [92, 229] on link "[URL][DOMAIN_NAME]" at bounding box center [63, 230] width 57 height 7
click at [78, 245] on link "[URL][DOMAIN_NAME]" at bounding box center [72, 244] width 50 height 9
